Goal: Information Seeking & Learning: Learn about a topic

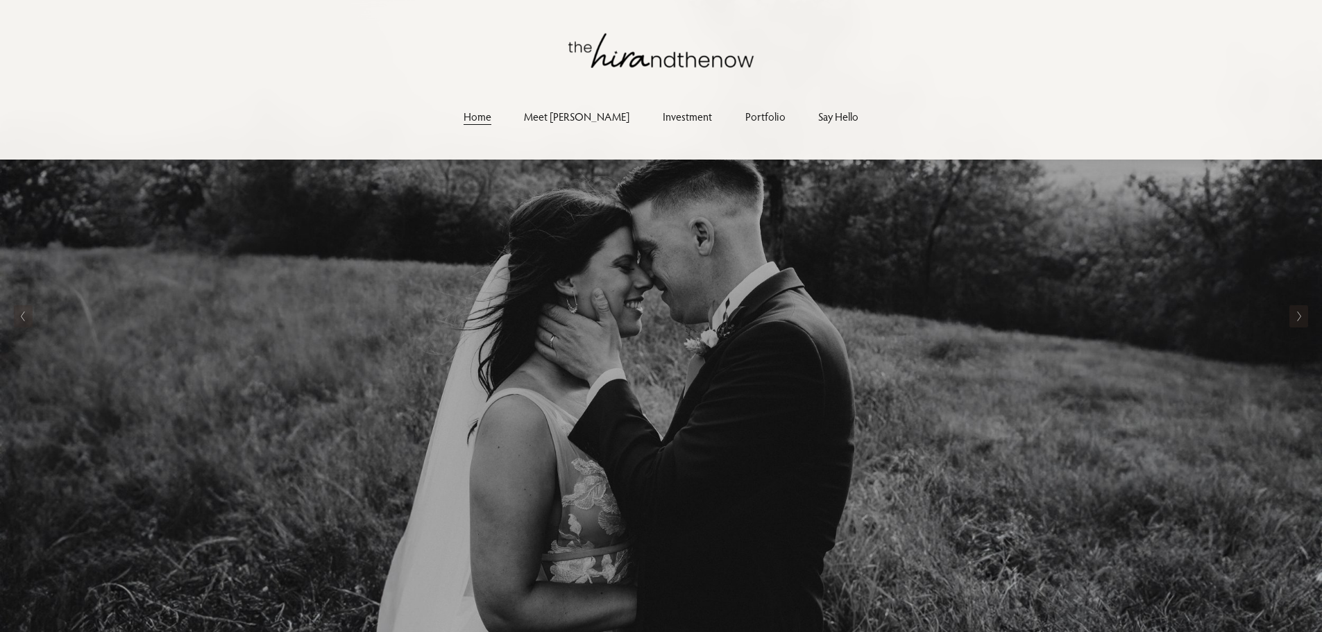
click at [663, 112] on link "Investment" at bounding box center [687, 117] width 49 height 19
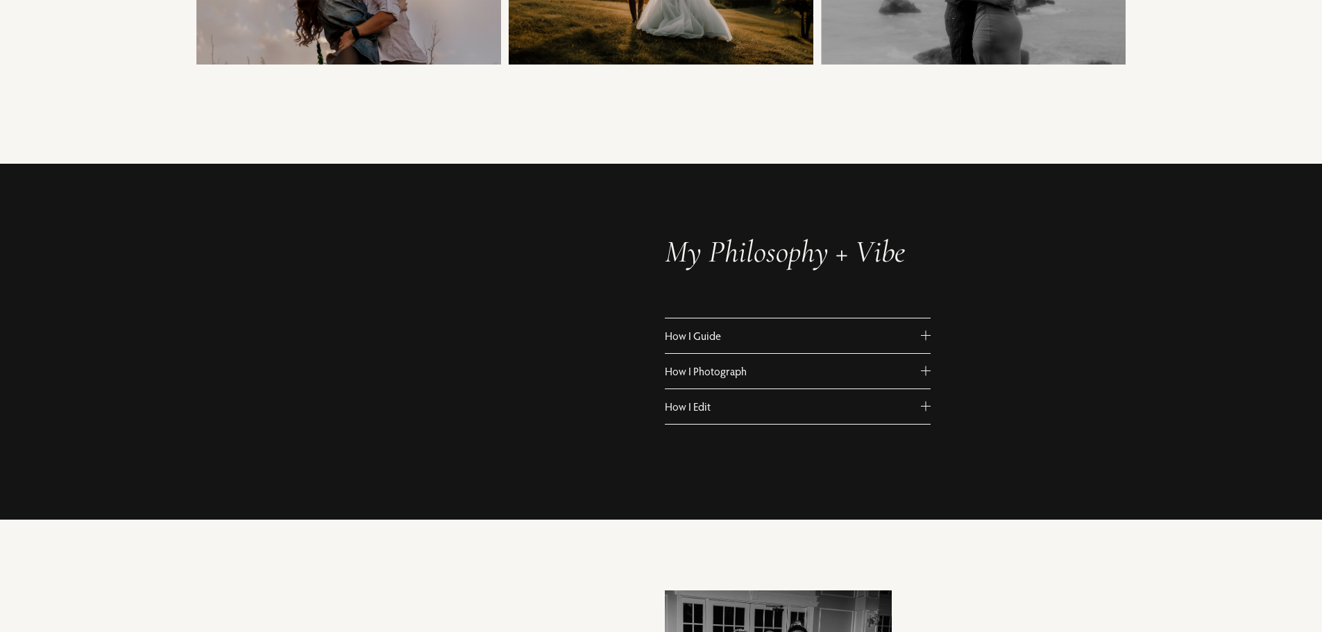
scroll to position [694, 0]
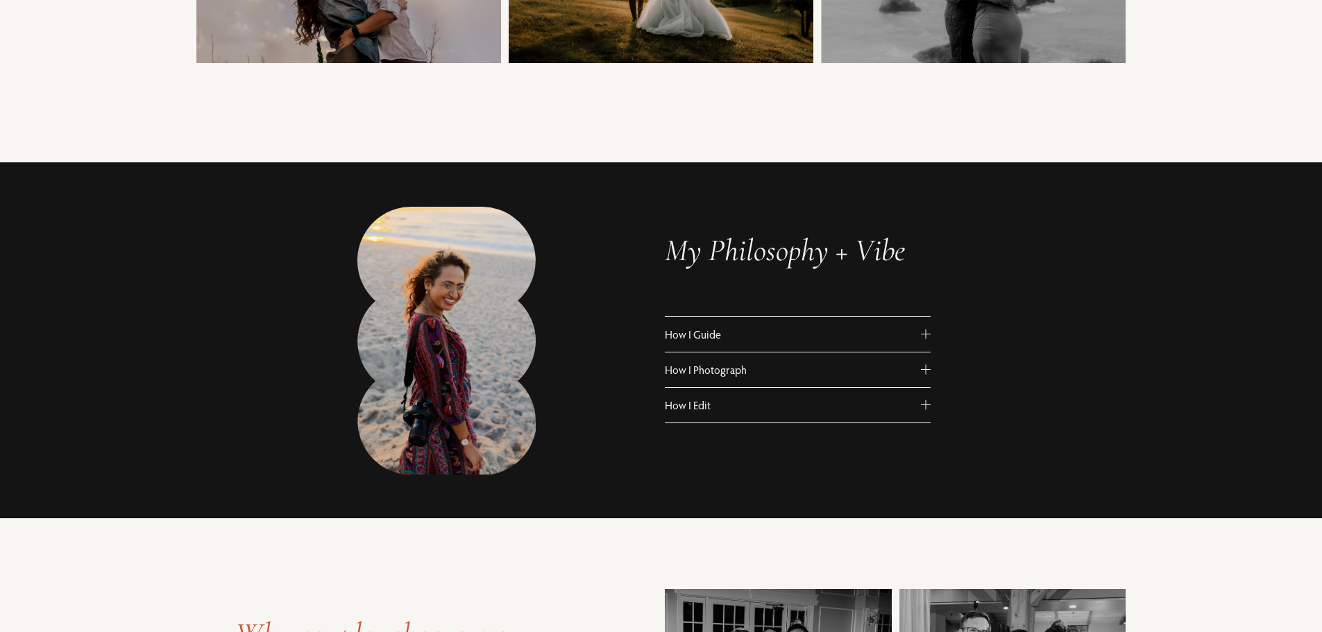
click at [756, 333] on span "How I Guide" at bounding box center [793, 334] width 256 height 14
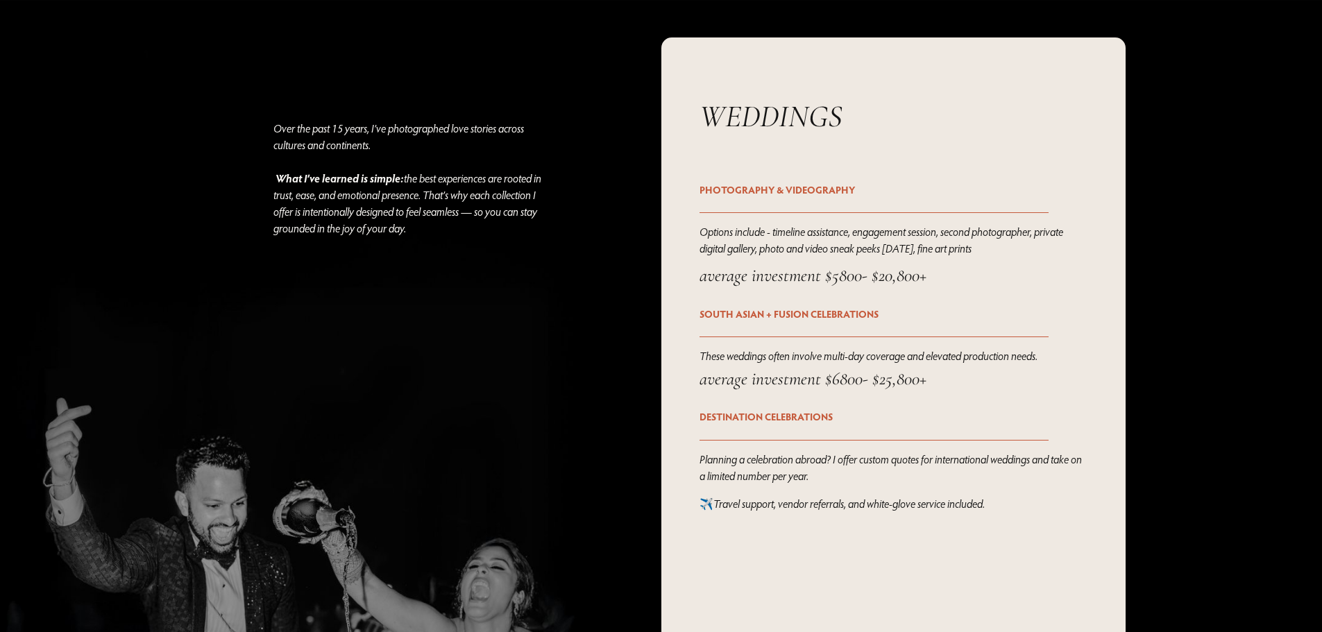
scroll to position [1943, 0]
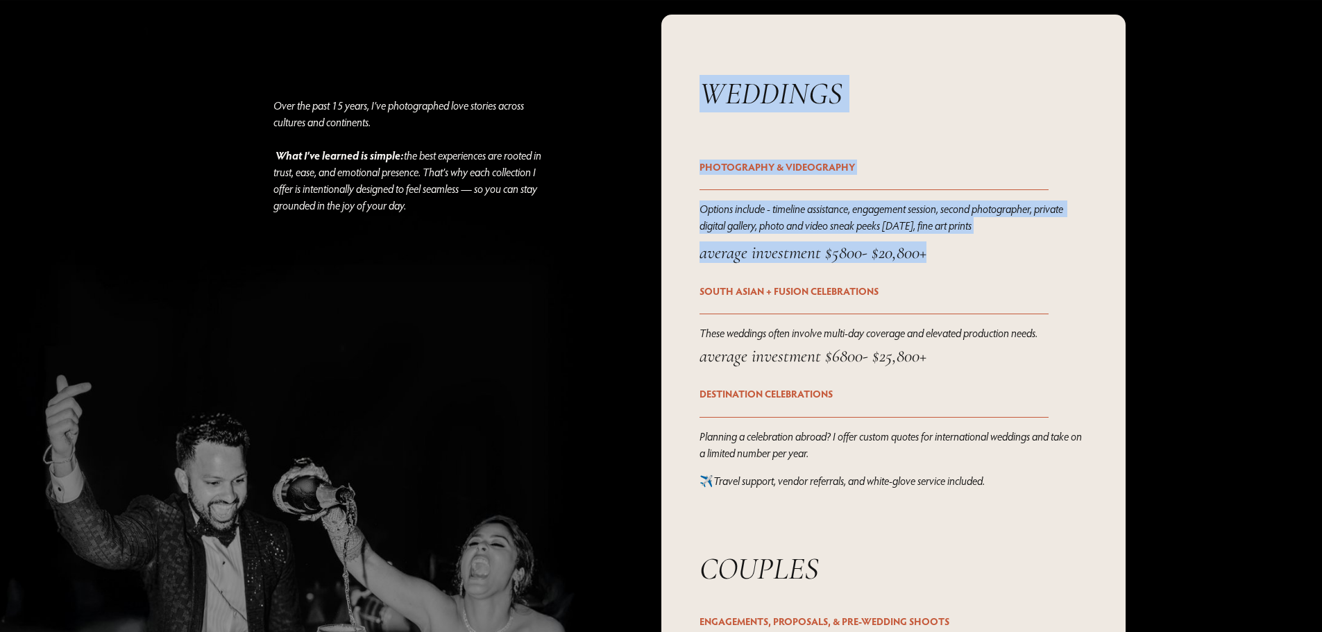
drag, startPoint x: 695, startPoint y: 258, endPoint x: 965, endPoint y: 278, distance: 270.6
click at [964, 280] on div "Over the past 15 years, I’ve photographed love stories across cultures and cont…" at bounding box center [661, 480] width 1322 height 930
click at [982, 280] on div "average investment $5800- $20,800+" at bounding box center [892, 262] width 387 height 41
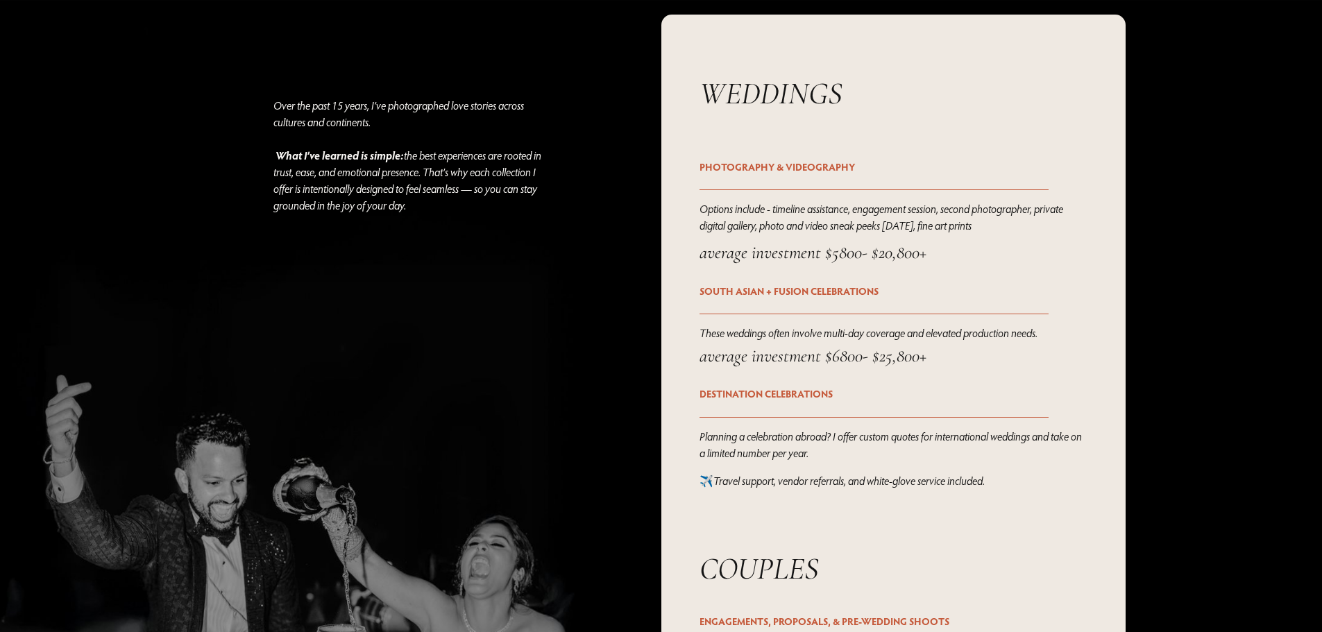
click at [953, 269] on div "average investment $5800- $20,800+" at bounding box center [892, 262] width 387 height 41
